Goal: Transaction & Acquisition: Purchase product/service

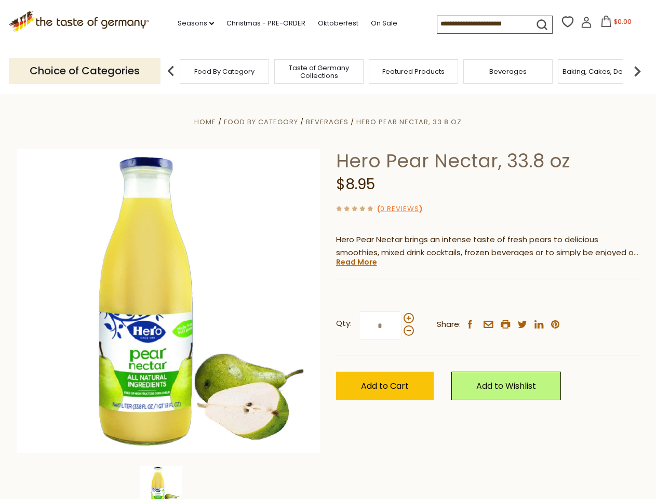
click at [328, 249] on div "Home Food By Category [GEOGRAPHIC_DATA] Hero Pear Nectar, 33.8 oz Hero Pear Nec…" at bounding box center [328, 315] width 639 height 400
click at [192, 23] on link "Seasons dropdown_arrow" at bounding box center [196, 23] width 36 height 11
click at [614, 24] on span "$0.00" at bounding box center [623, 21] width 18 height 9
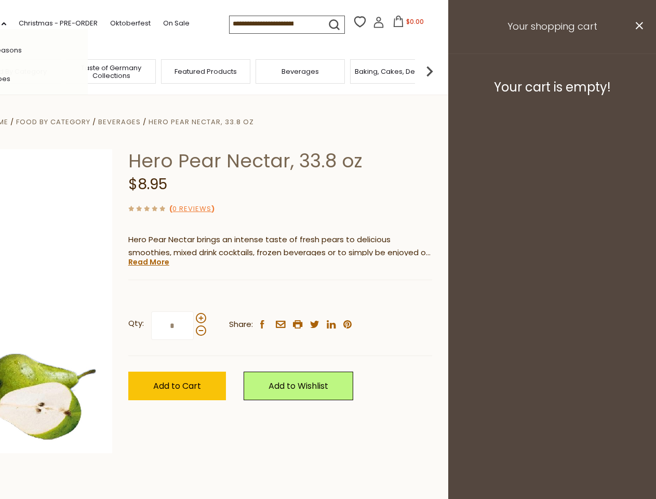
click at [88, 71] on div "All Seasons Recipes Game Day [DATE] [DATE] [DATE][PERSON_NAME] [DATE] Springfes…" at bounding box center [29, 249] width 118 height 440
click at [637, 71] on footer "Your cart is empty!" at bounding box center [552, 86] width 208 height 67
click at [328, 297] on div "Qty: * Share: facebook email printer twitter linkedin pinterest" at bounding box center [280, 325] width 304 height 60
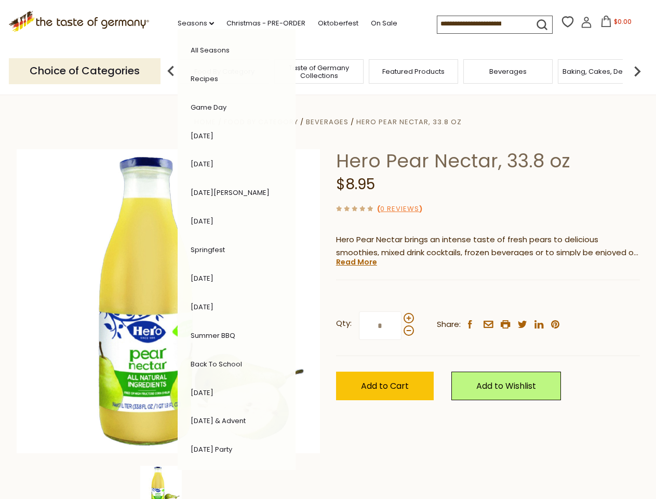
click at [168, 482] on div "Home Food By Category [GEOGRAPHIC_DATA] Hero Pear Nectar, 33.8 oz Hero Pear Nec…" at bounding box center [328, 315] width 639 height 400
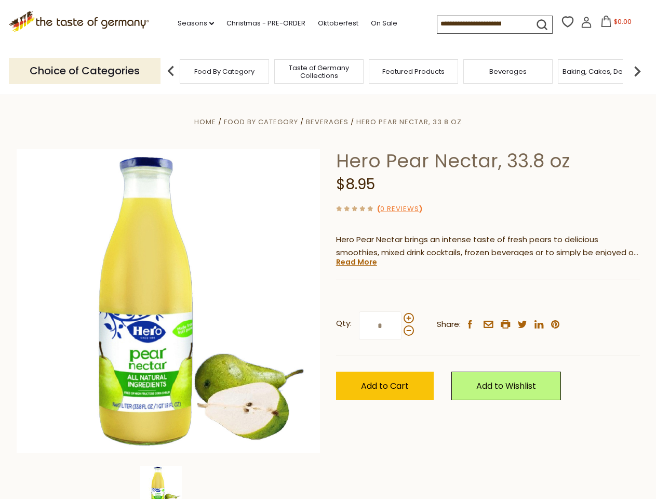
click at [168, 482] on div "Home Food By Category [GEOGRAPHIC_DATA] Hero Pear Nectar, 33.8 oz Hero Pear Nec…" at bounding box center [328, 315] width 639 height 400
click at [356, 262] on link "Read More" at bounding box center [356, 262] width 41 height 10
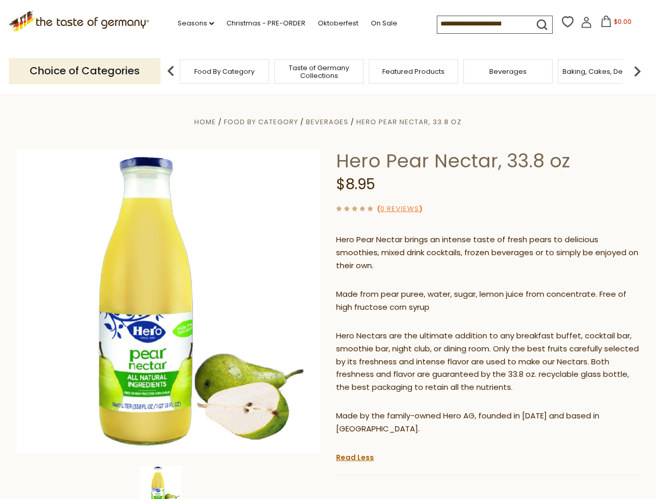
click at [408, 329] on p "Hero Nectars are the ultimate addition to any breakfast buffet, cocktail bar, s…" at bounding box center [488, 361] width 304 height 65
